Goal: Task Accomplishment & Management: Use online tool/utility

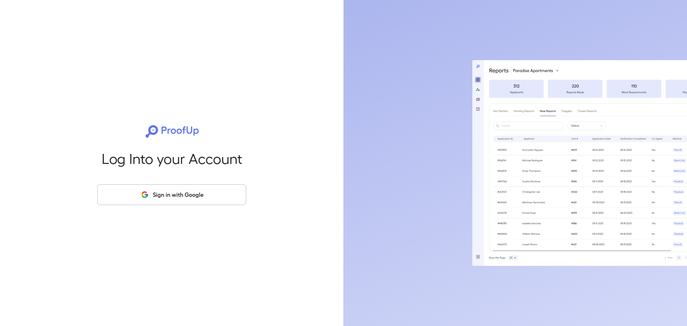
click at [175, 194] on button "Sign in with Google" at bounding box center [171, 194] width 149 height 21
click at [203, 196] on button "Sign in with Google" at bounding box center [171, 194] width 149 height 21
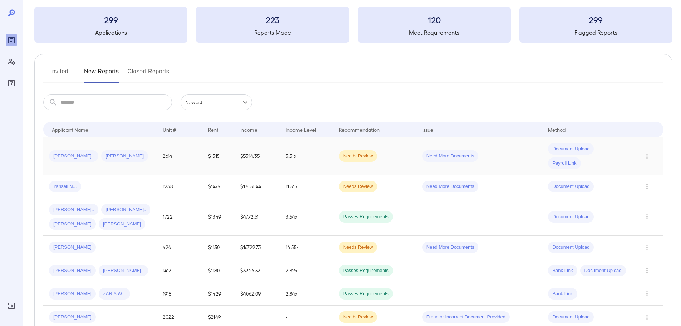
scroll to position [107, 0]
